Goal: Use online tool/utility

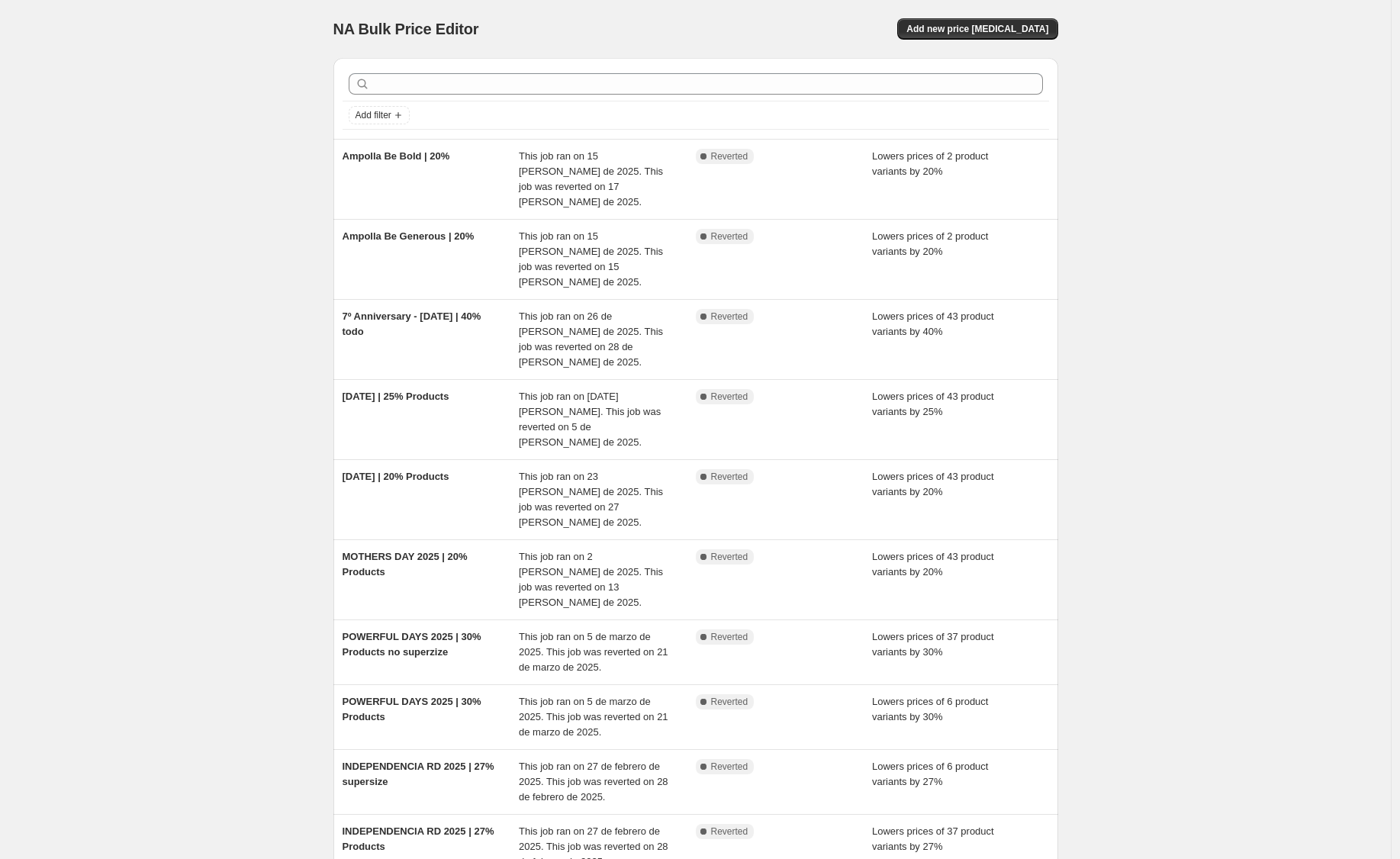
click at [181, 195] on div "NA Bulk Price Editor. This page is ready NA Bulk Price Editor Add new price cha…" at bounding box center [695, 515] width 1391 height 1030
click at [214, 128] on div "NA Bulk Price Editor. This page is ready NA Bulk Price Editor Add new price cha…" at bounding box center [695, 515] width 1391 height 1030
